Goal: Navigation & Orientation: Go to known website

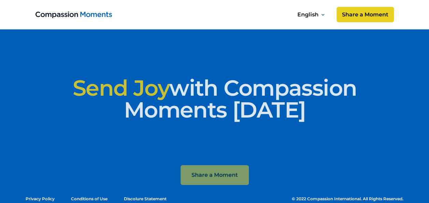
scroll to position [2652, 0]
